Goal: Navigation & Orientation: Understand site structure

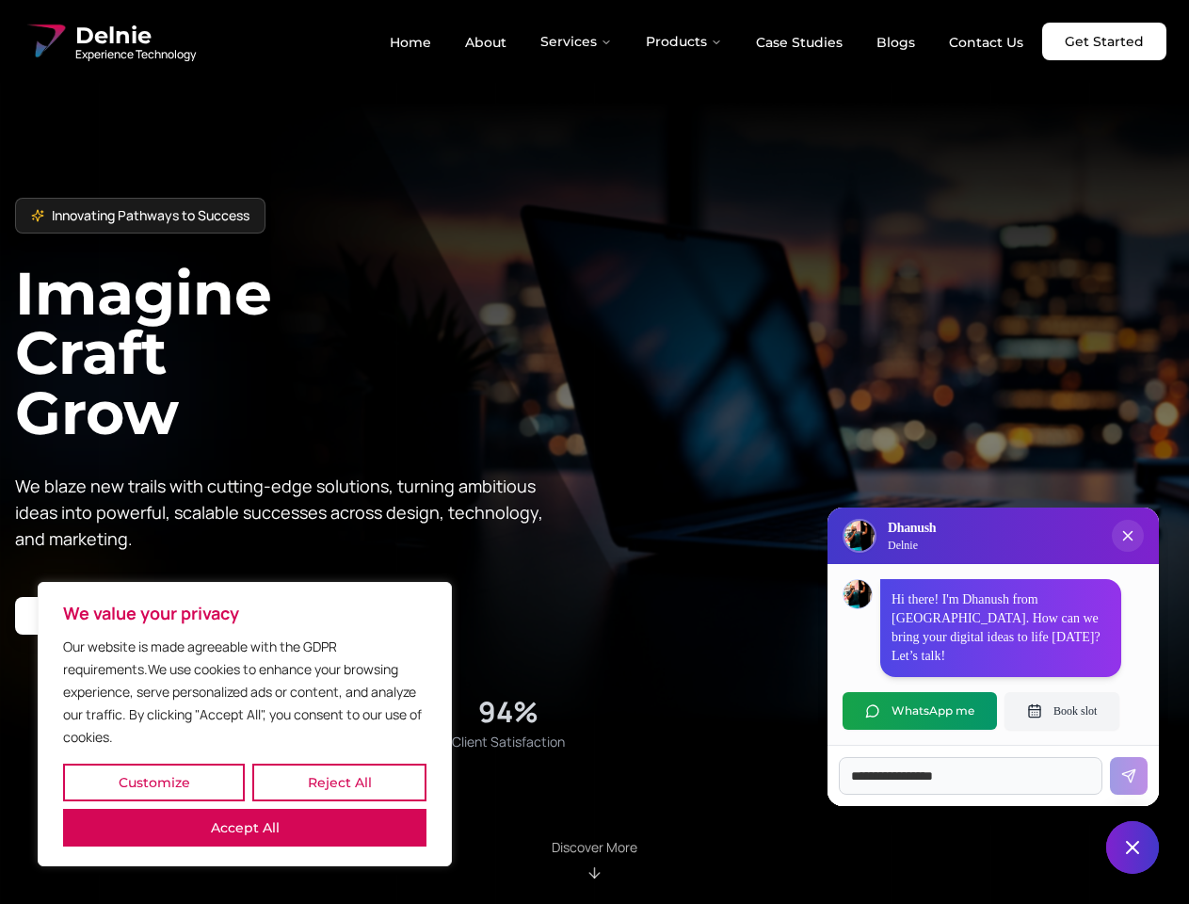
click at [153, 782] on button "Customize" at bounding box center [154, 782] width 182 height 38
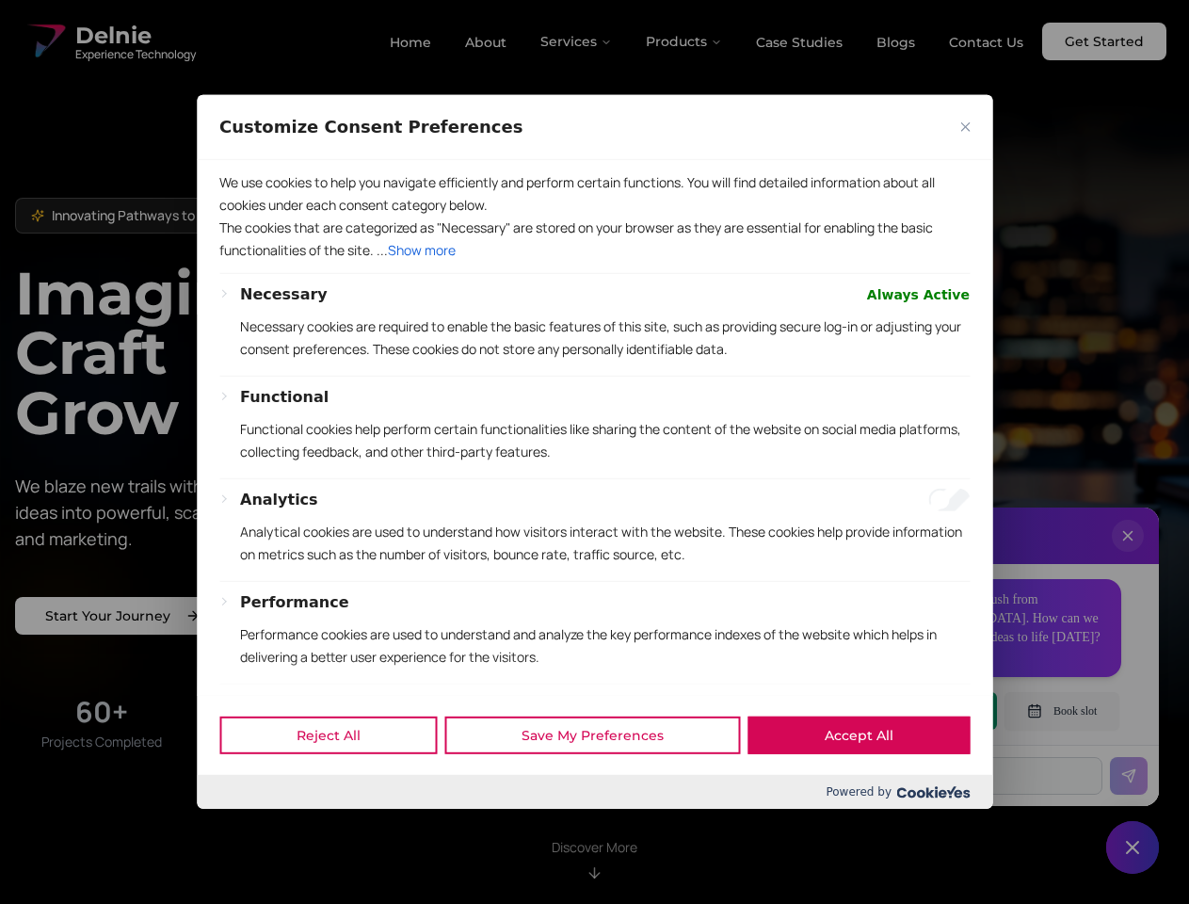
click at [245, 809] on div "Customize Consent Preferences We use cookies to help you navigate efficiently a…" at bounding box center [594, 452] width 795 height 714
click at [594, 452] on p "Functional cookies help perform certain functionalities like sharing the conten…" at bounding box center [605, 440] width 730 height 45
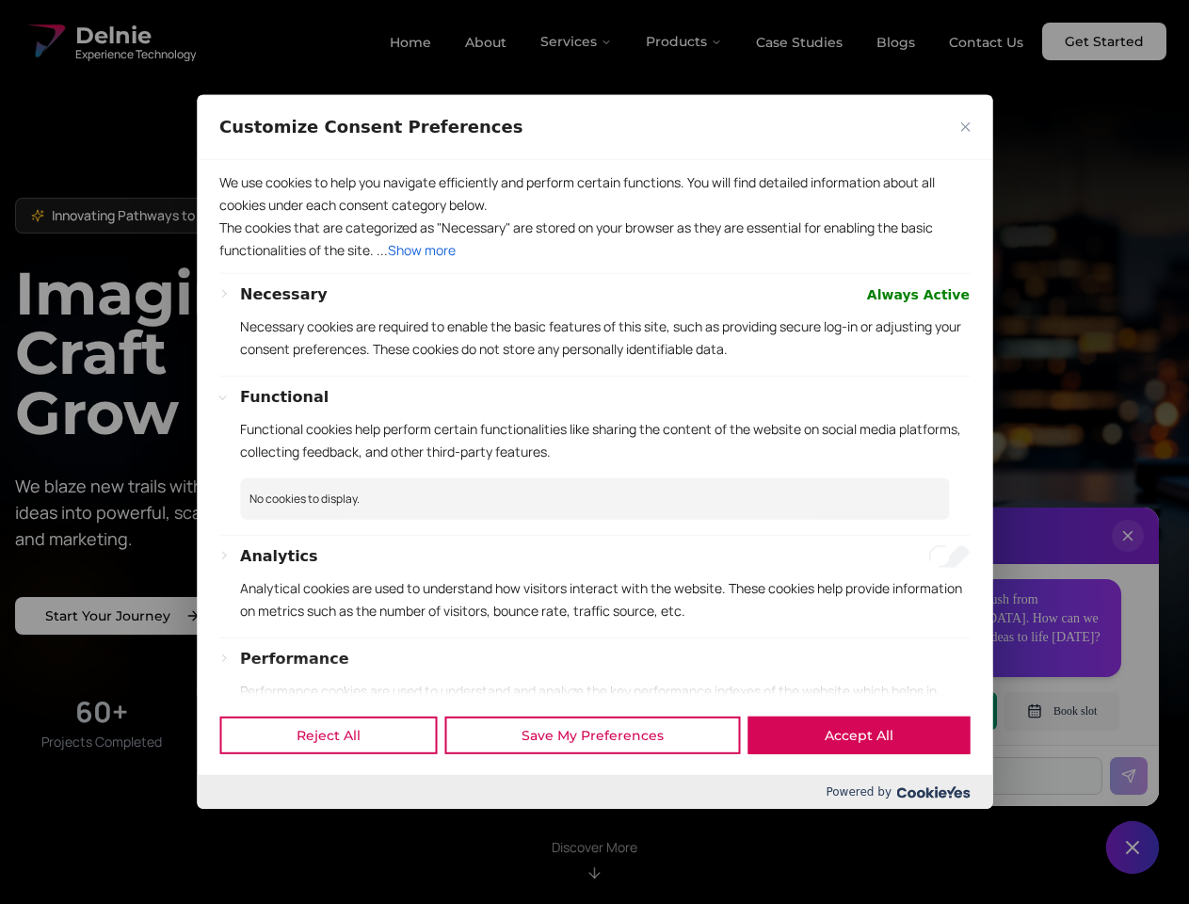
click at [577, 41] on div at bounding box center [594, 452] width 1189 height 904
click at [684, 41] on div at bounding box center [594, 452] width 1189 height 904
click at [1128, 554] on div at bounding box center [594, 452] width 1189 height 904
click at [920, 711] on div "Reject All Save My Preferences Accept All" at bounding box center [594, 735] width 795 height 80
click at [1062, 711] on div at bounding box center [594, 452] width 1189 height 904
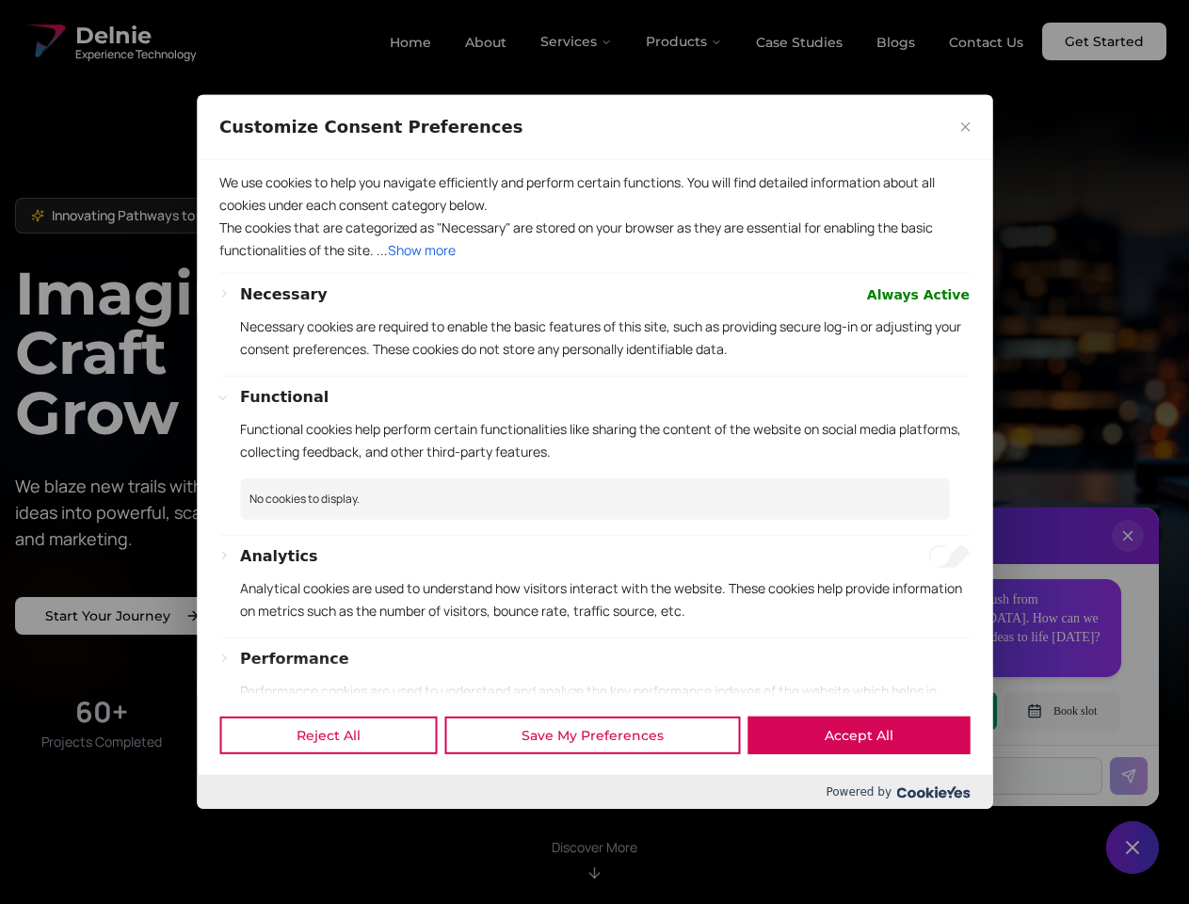
click at [1132, 847] on div at bounding box center [594, 452] width 1189 height 904
